Goal: Information Seeking & Learning: Learn about a topic

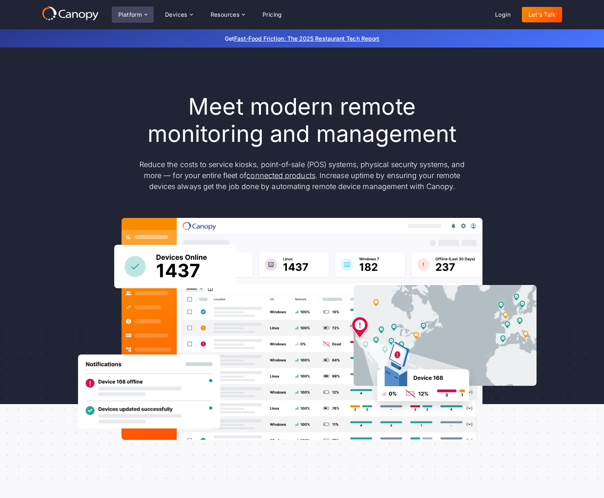
click at [146, 15] on icon at bounding box center [146, 14] width 7 height 7
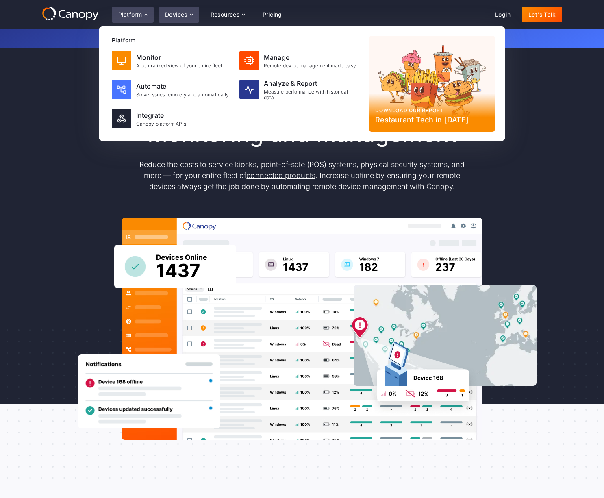
click at [190, 15] on icon at bounding box center [191, 14] width 7 height 7
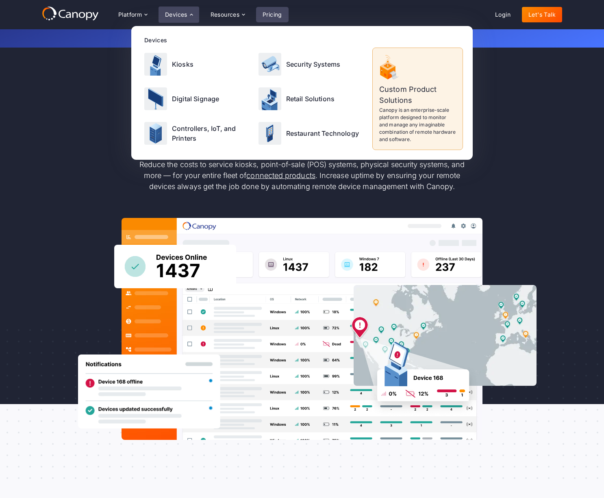
click at [278, 13] on link "Pricing" at bounding box center [272, 14] width 33 height 15
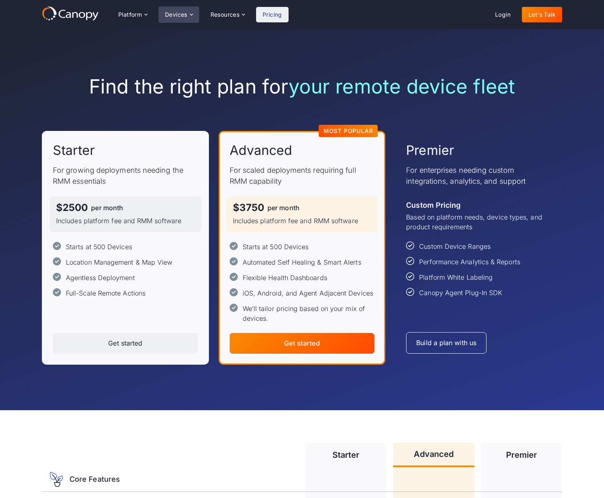
click at [180, 14] on div "Devices" at bounding box center [176, 15] width 22 height 6
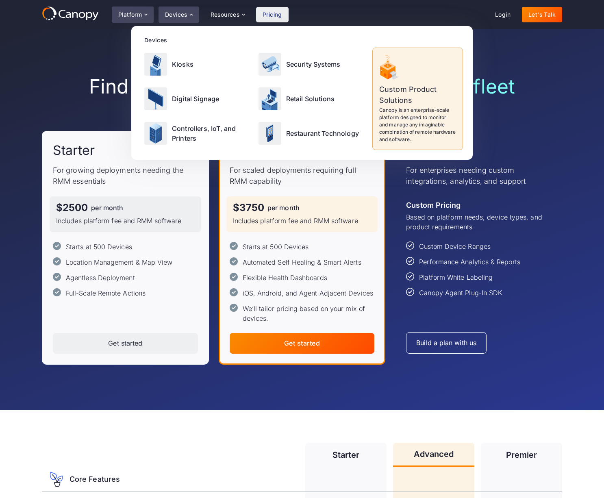
click at [136, 17] on div "Platform" at bounding box center [130, 15] width 24 height 6
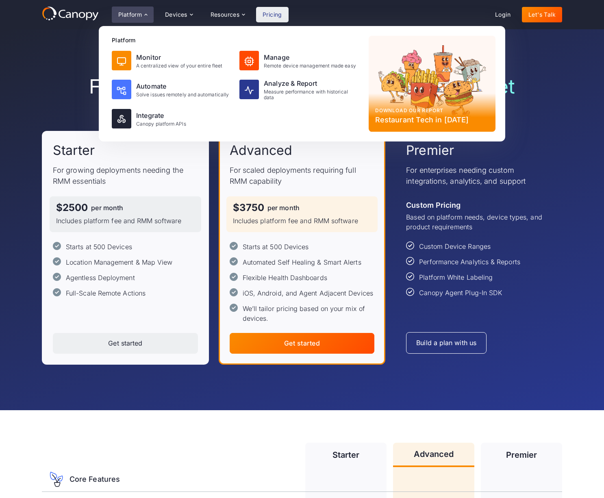
click at [42, 66] on div "Find the right plan for your remote device fleet Starter For growing deployment…" at bounding box center [302, 219] width 520 height 381
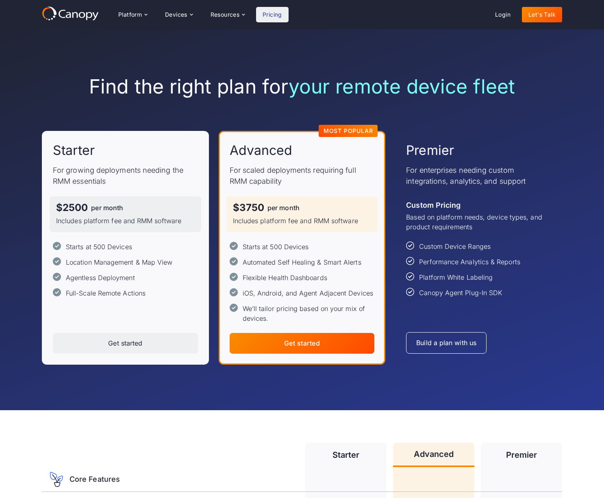
click at [49, 53] on div "Find the right plan for your remote device fleet Starter For growing deployment…" at bounding box center [302, 219] width 520 height 381
click at [186, 17] on div "Devices" at bounding box center [176, 15] width 22 height 6
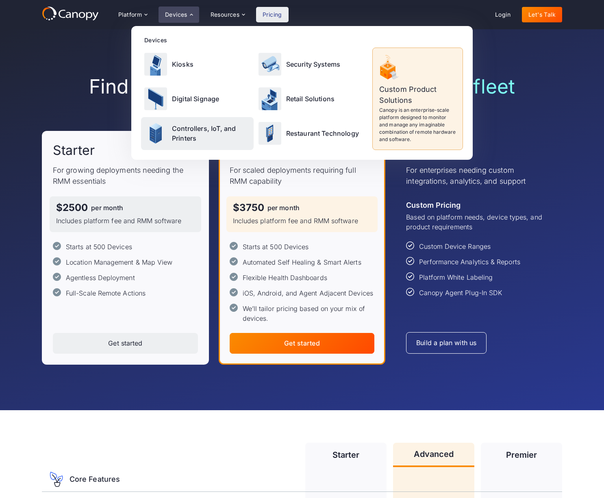
click at [187, 127] on p "Controllers, IoT, and Printers" at bounding box center [211, 134] width 78 height 20
